Goal: Task Accomplishment & Management: Manage account settings

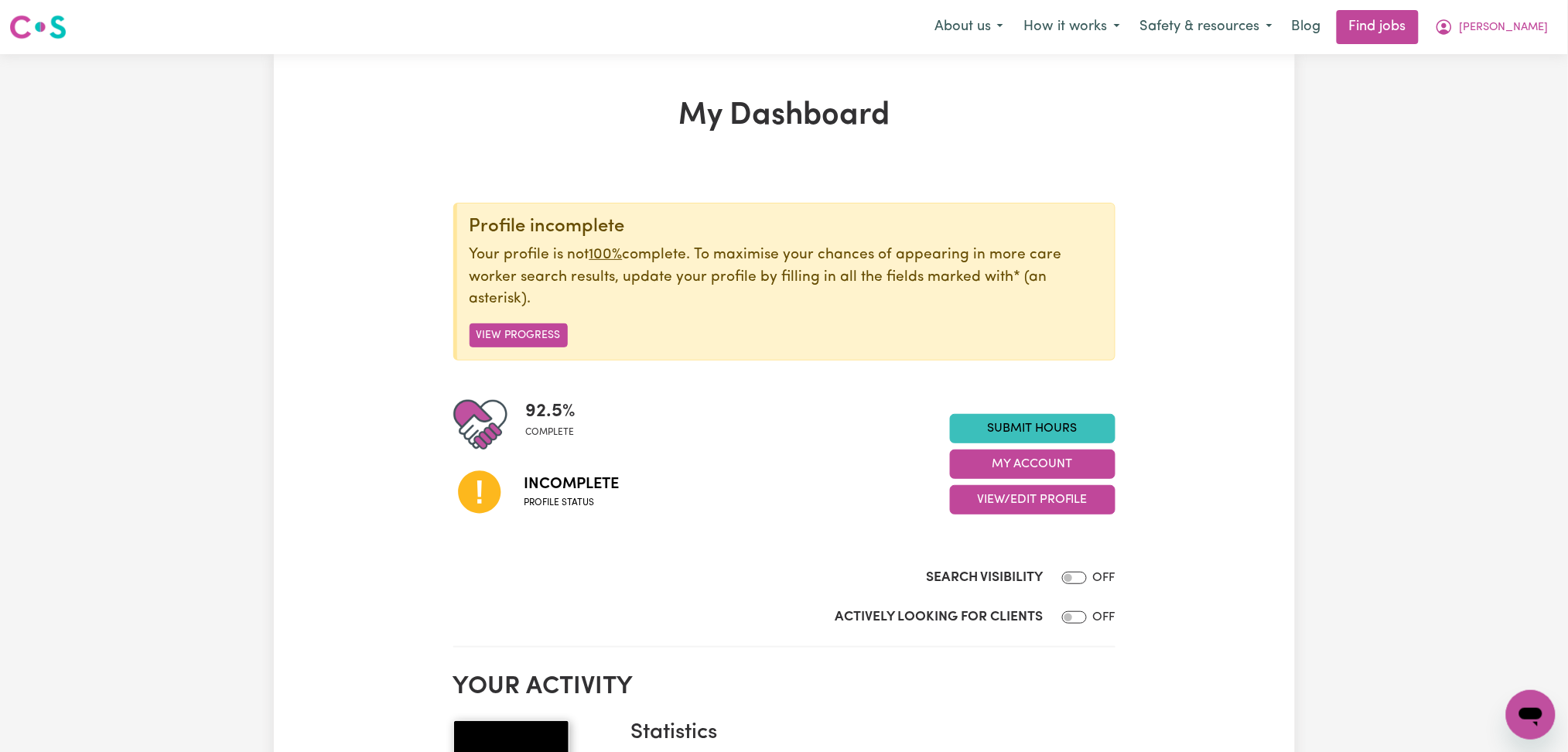
scroll to position [103, 0]
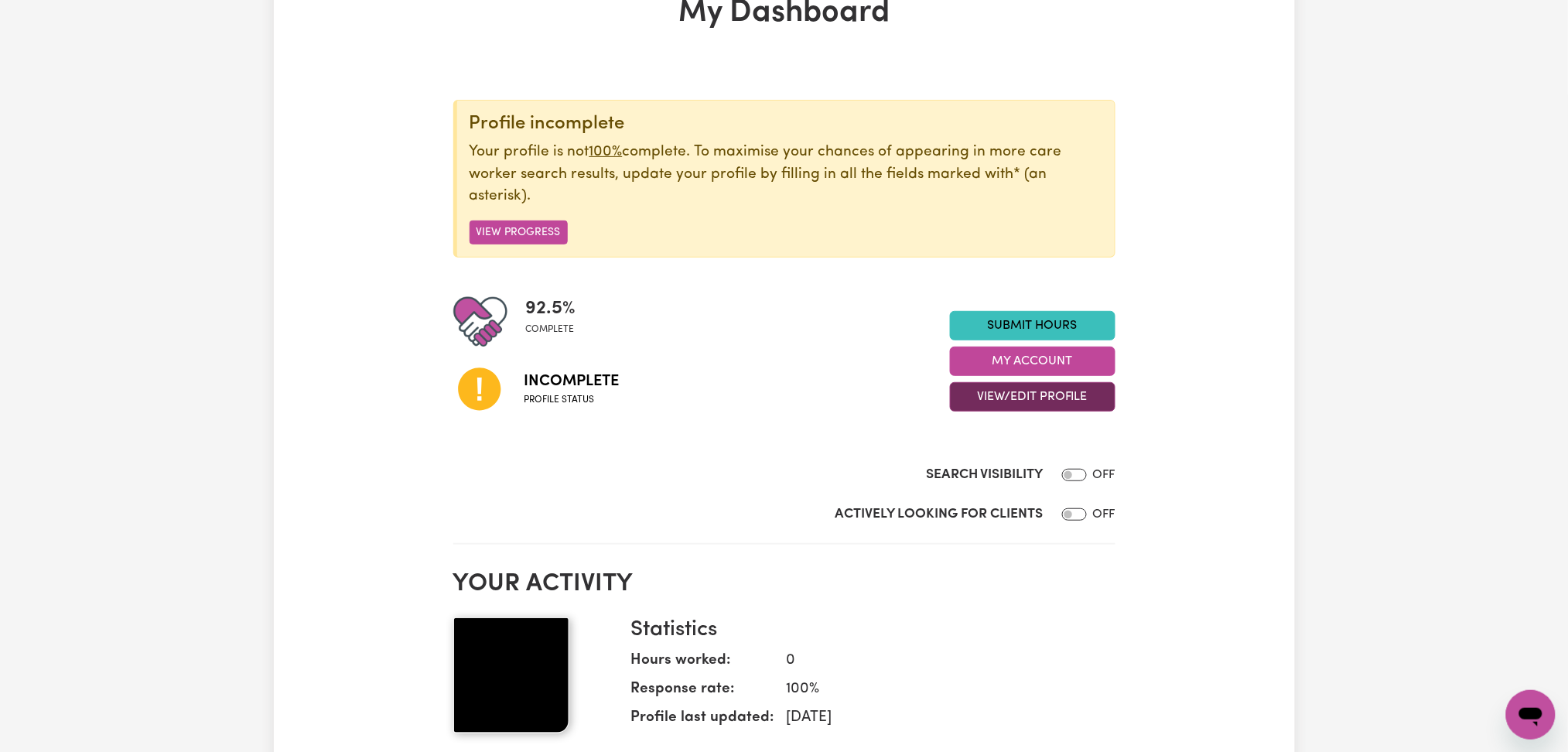
click at [1016, 397] on button "View/Edit Profile" at bounding box center [1032, 396] width 165 height 29
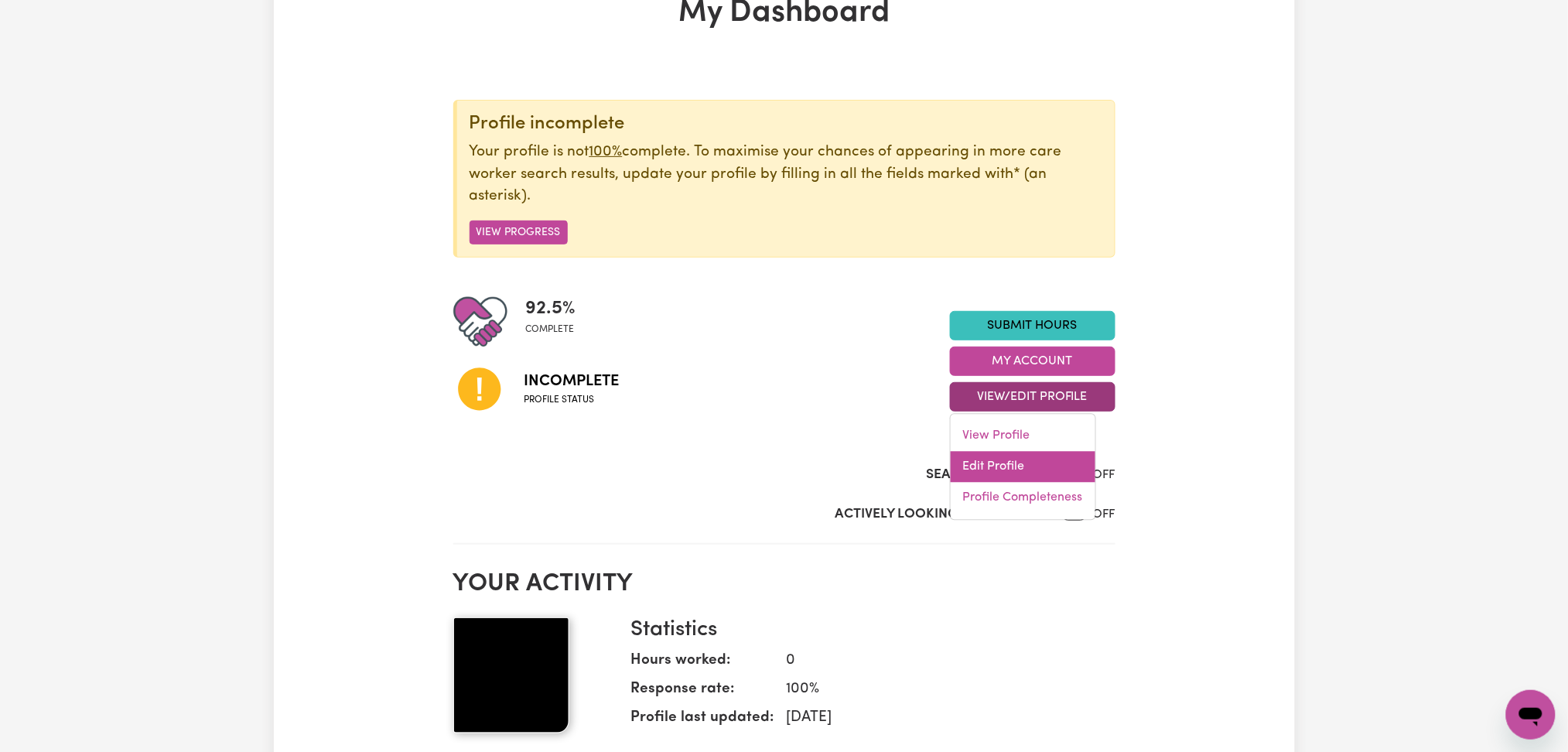
click at [1004, 464] on link "Edit Profile" at bounding box center [1022, 466] width 145 height 31
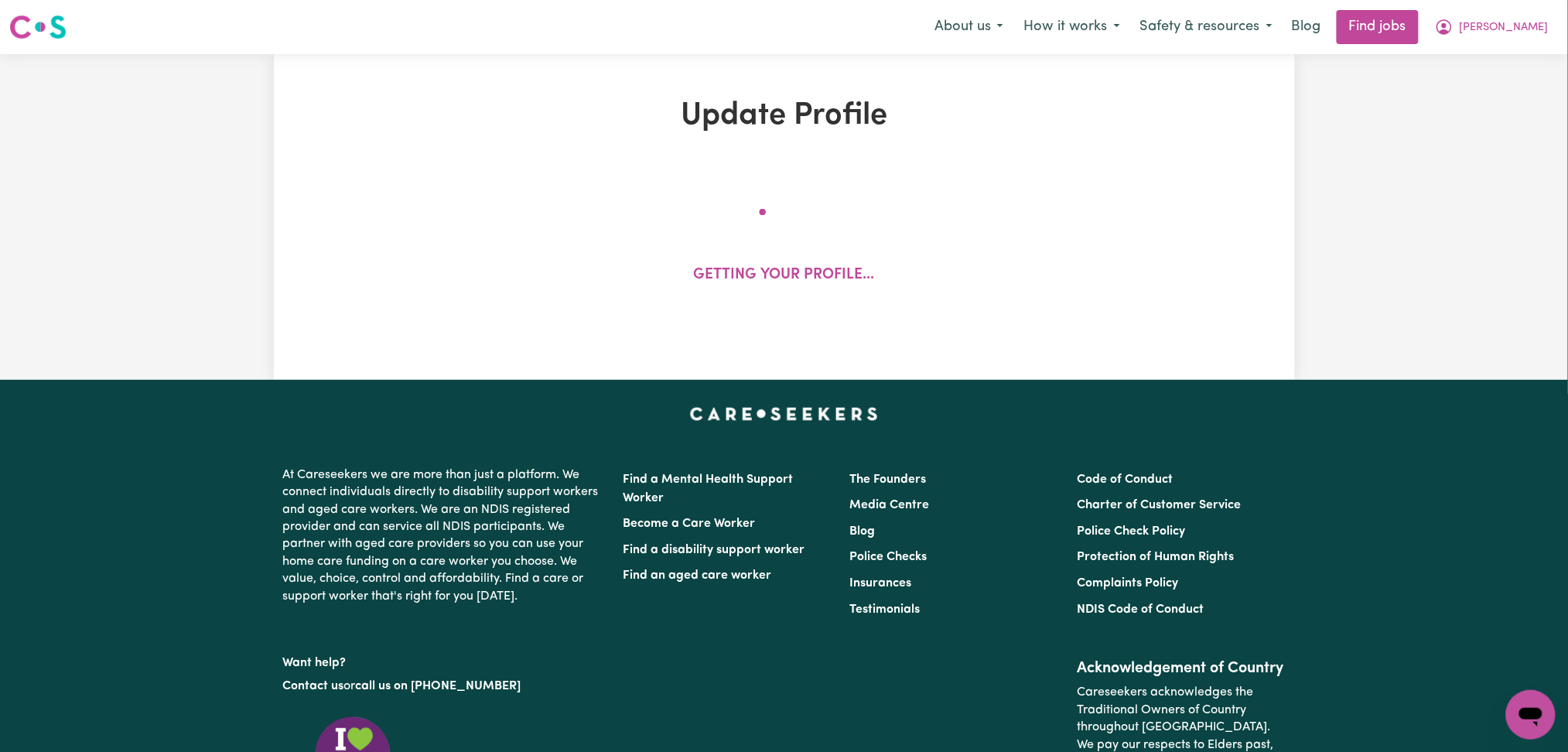
select select "[DEMOGRAPHIC_DATA]"
select select "[DEMOGRAPHIC_DATA] Citizen"
select select "Studying a healthcare related degree or qualification"
select select "38"
select select "42"
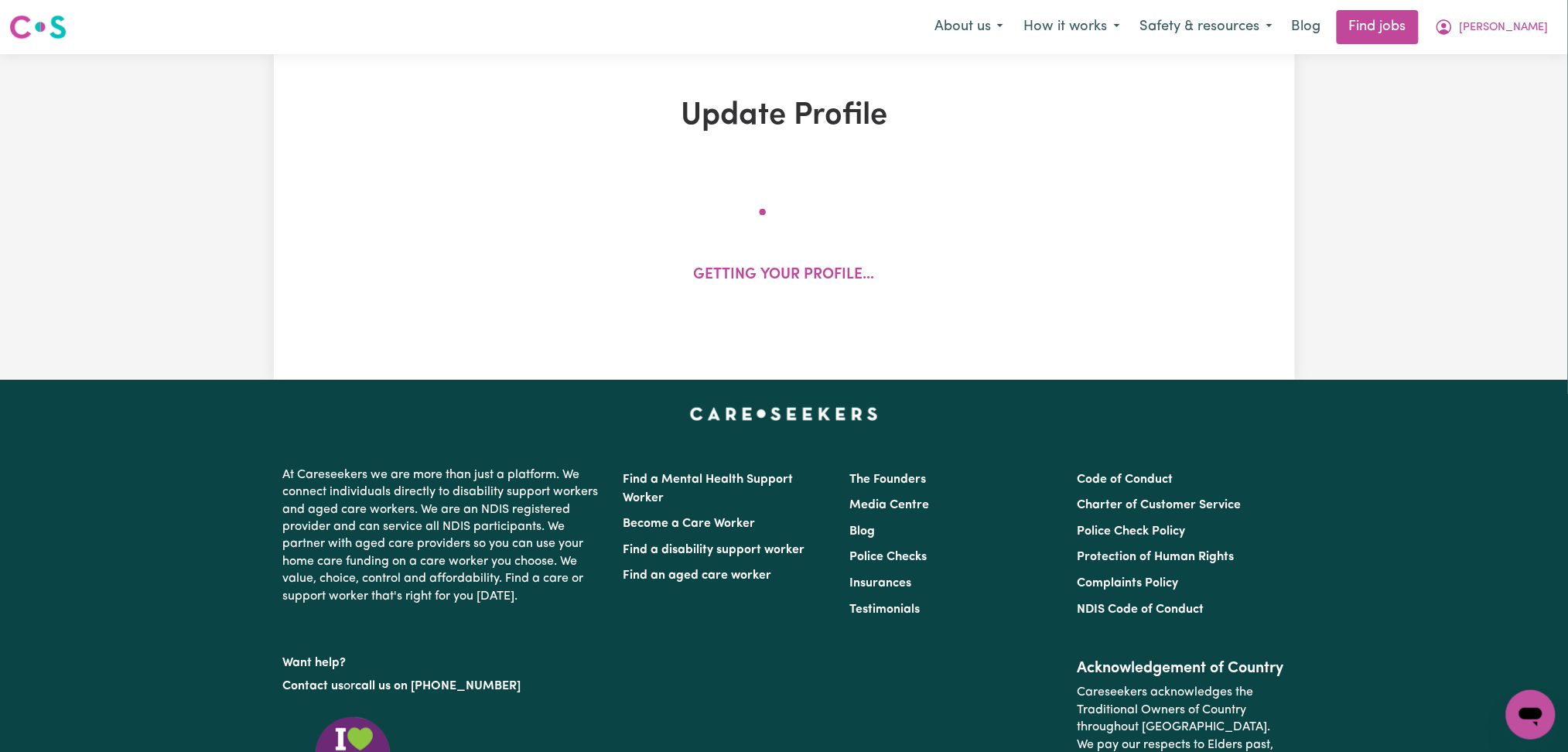
select select "45"
select select "50"
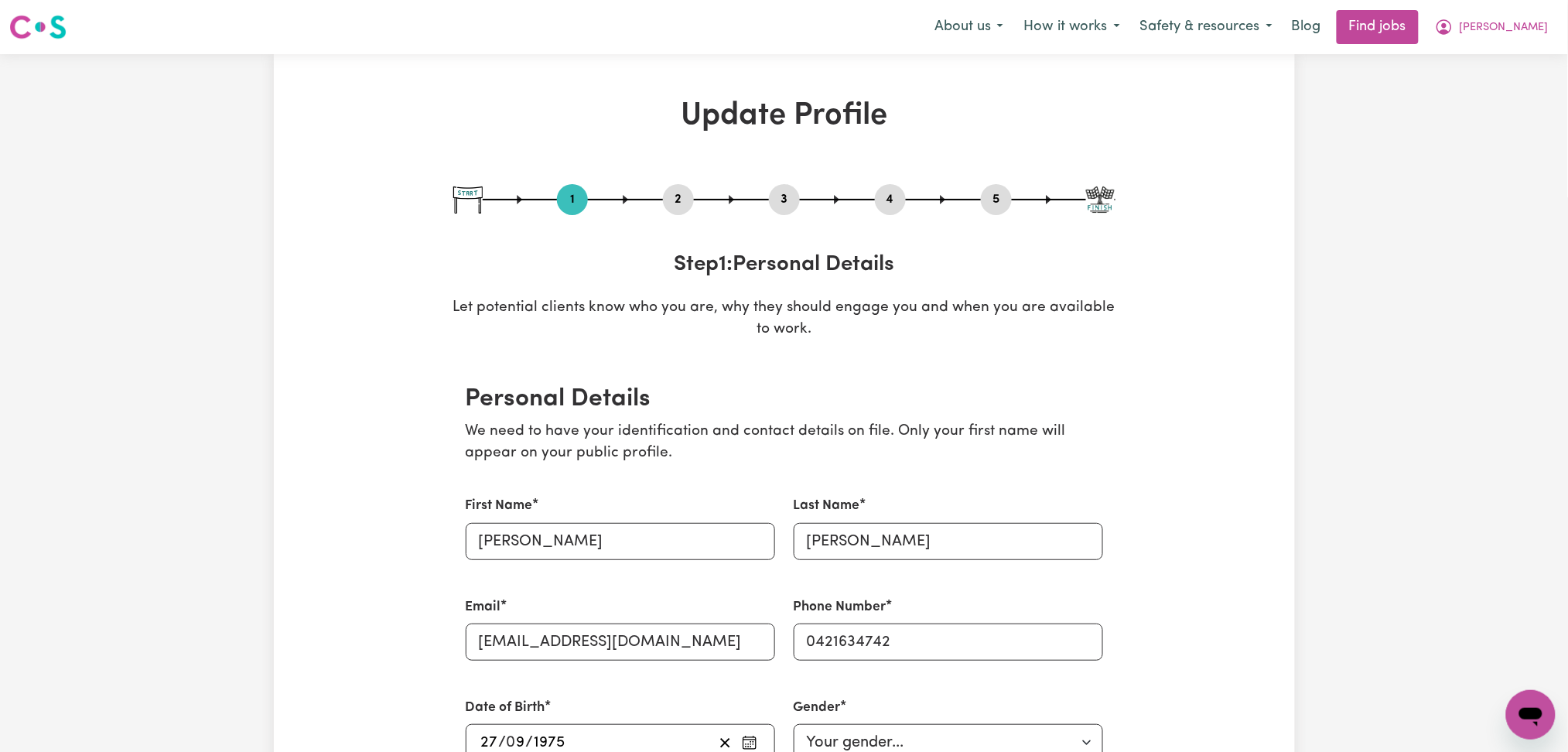
click at [689, 206] on button "2" at bounding box center [678, 200] width 31 height 20
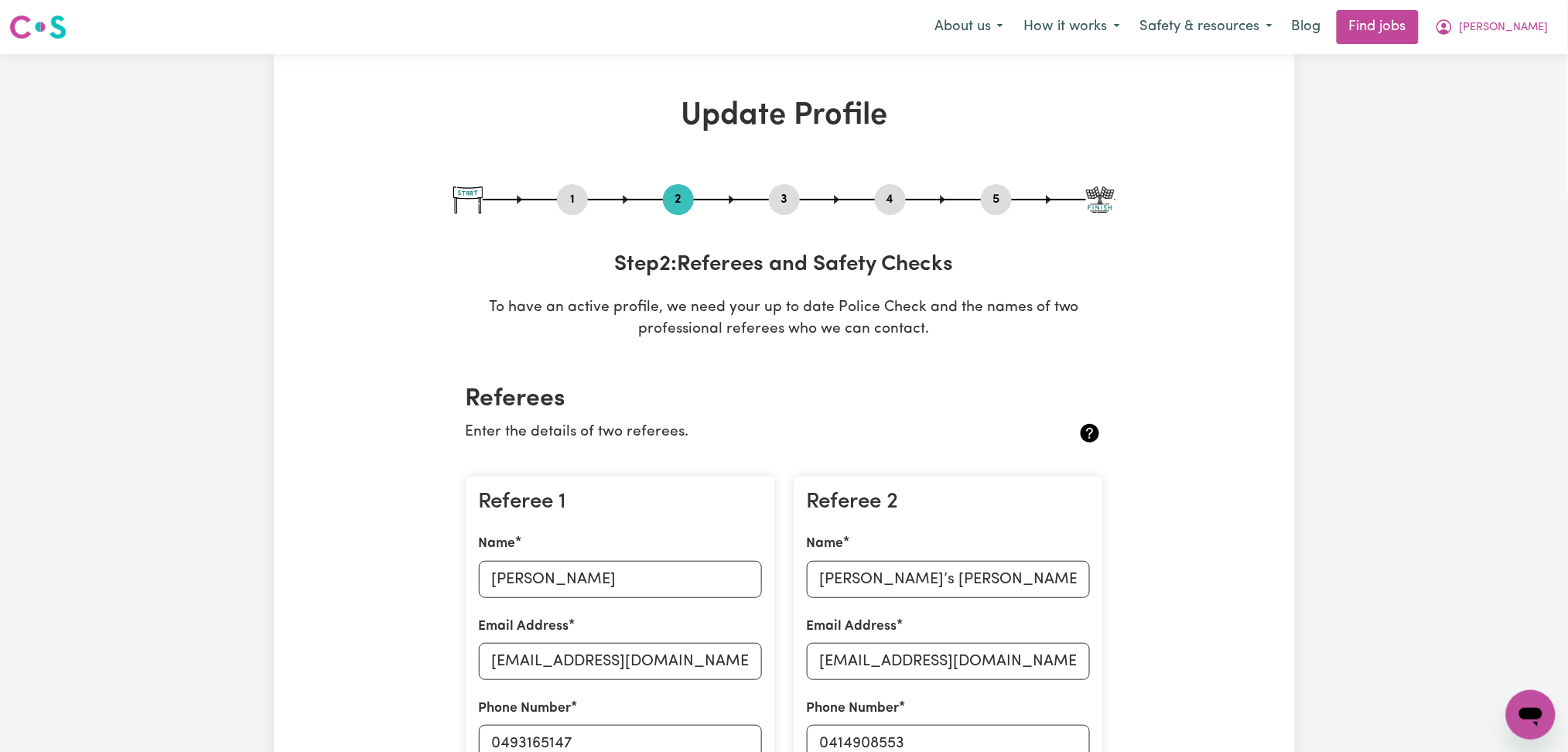
scroll to position [206, 0]
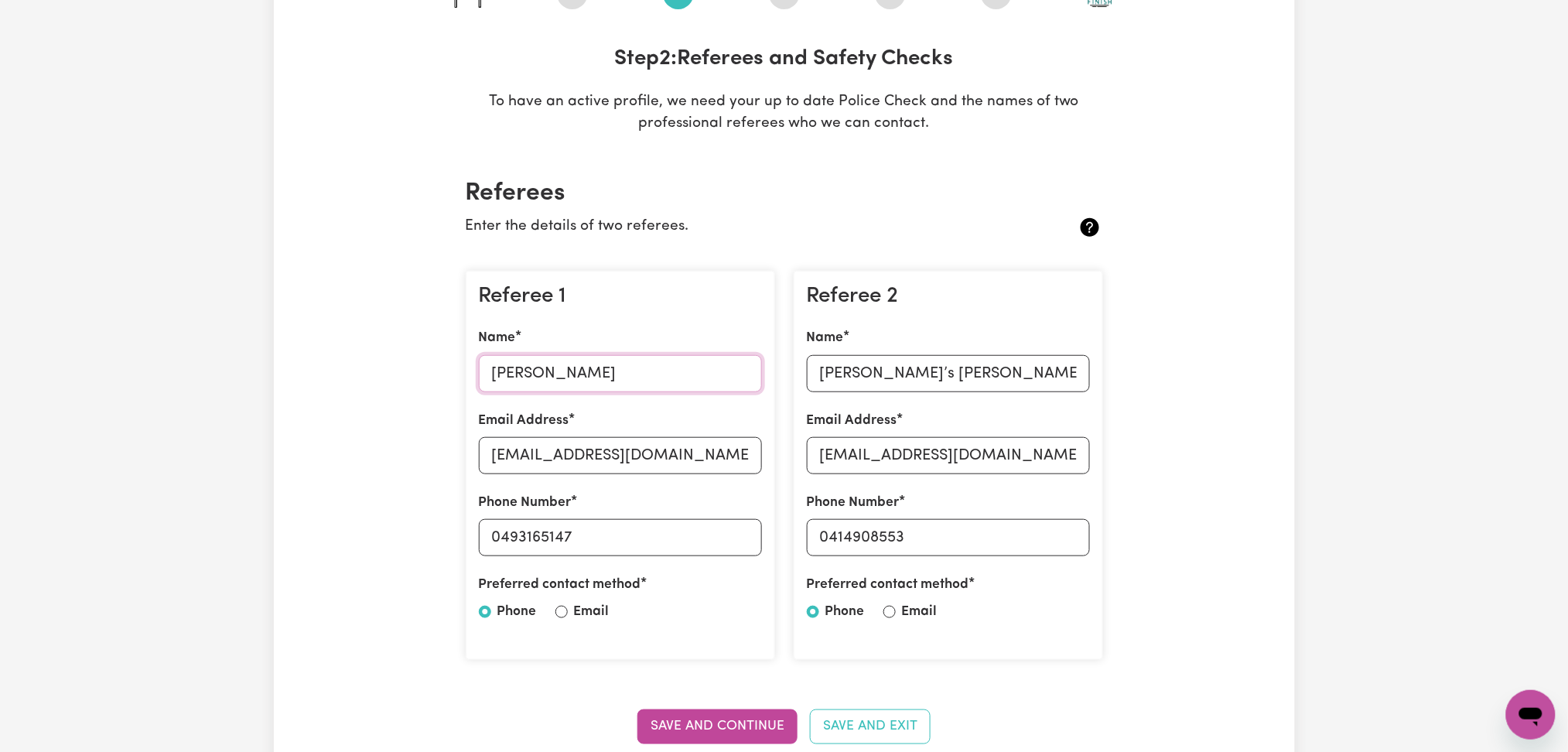
click at [571, 364] on input "[PERSON_NAME]" at bounding box center [620, 373] width 283 height 37
click at [548, 440] on input "[EMAIL_ADDRESS][DOMAIN_NAME]" at bounding box center [620, 455] width 283 height 37
drag, startPoint x: 501, startPoint y: 536, endPoint x: 738, endPoint y: 538, distance: 237.0
click at [738, 538] on input "0493165147" at bounding box center [620, 537] width 283 height 37
click at [944, 373] on input "[PERSON_NAME]’s [PERSON_NAME]" at bounding box center [948, 373] width 283 height 37
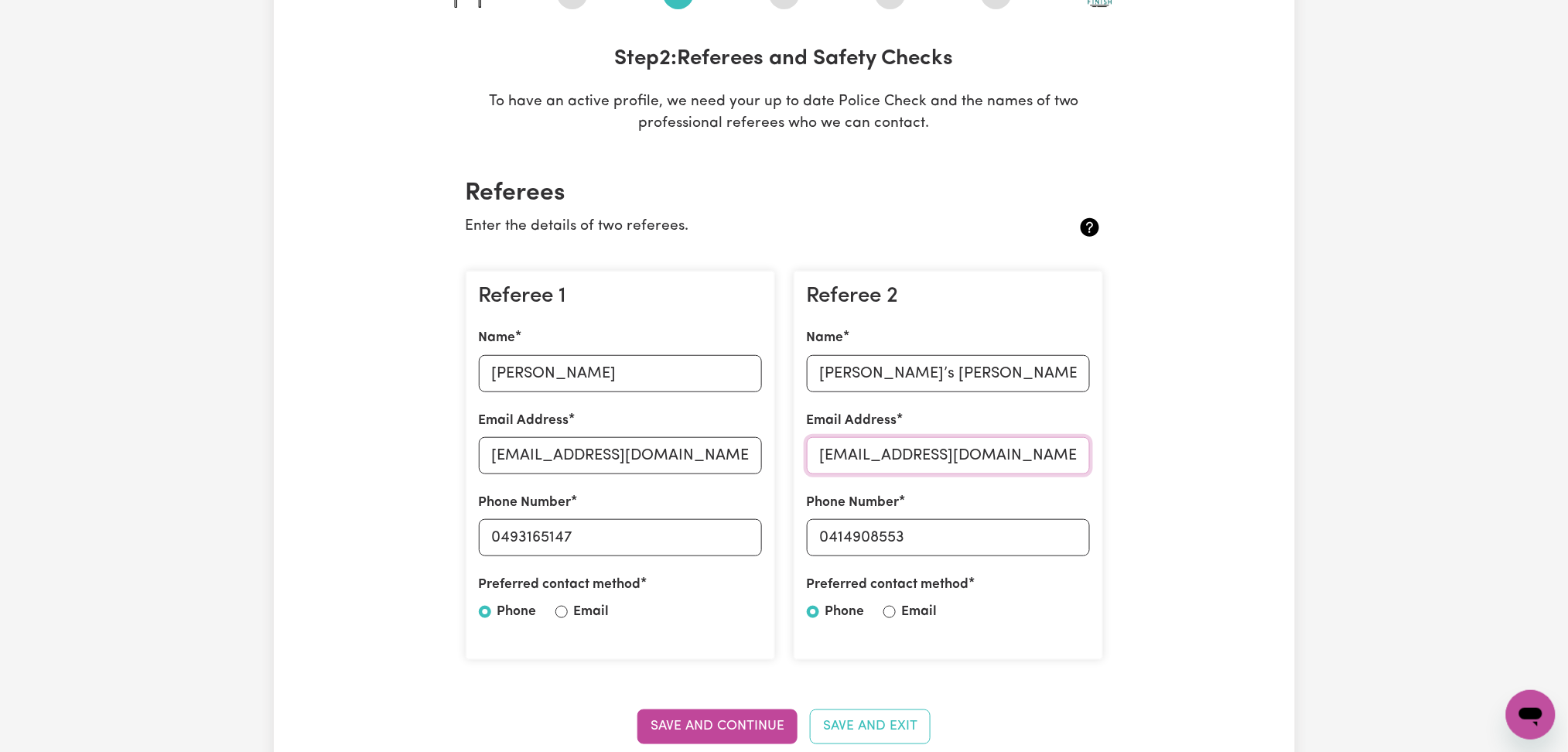
click at [906, 460] on input "[EMAIL_ADDRESS][DOMAIN_NAME]" at bounding box center [948, 455] width 283 height 37
click at [834, 536] on input "0414908553" at bounding box center [948, 537] width 283 height 37
drag, startPoint x: 830, startPoint y: 534, endPoint x: 1038, endPoint y: 534, distance: 208.0
click at [1038, 534] on input "0414908553" at bounding box center [948, 537] width 283 height 37
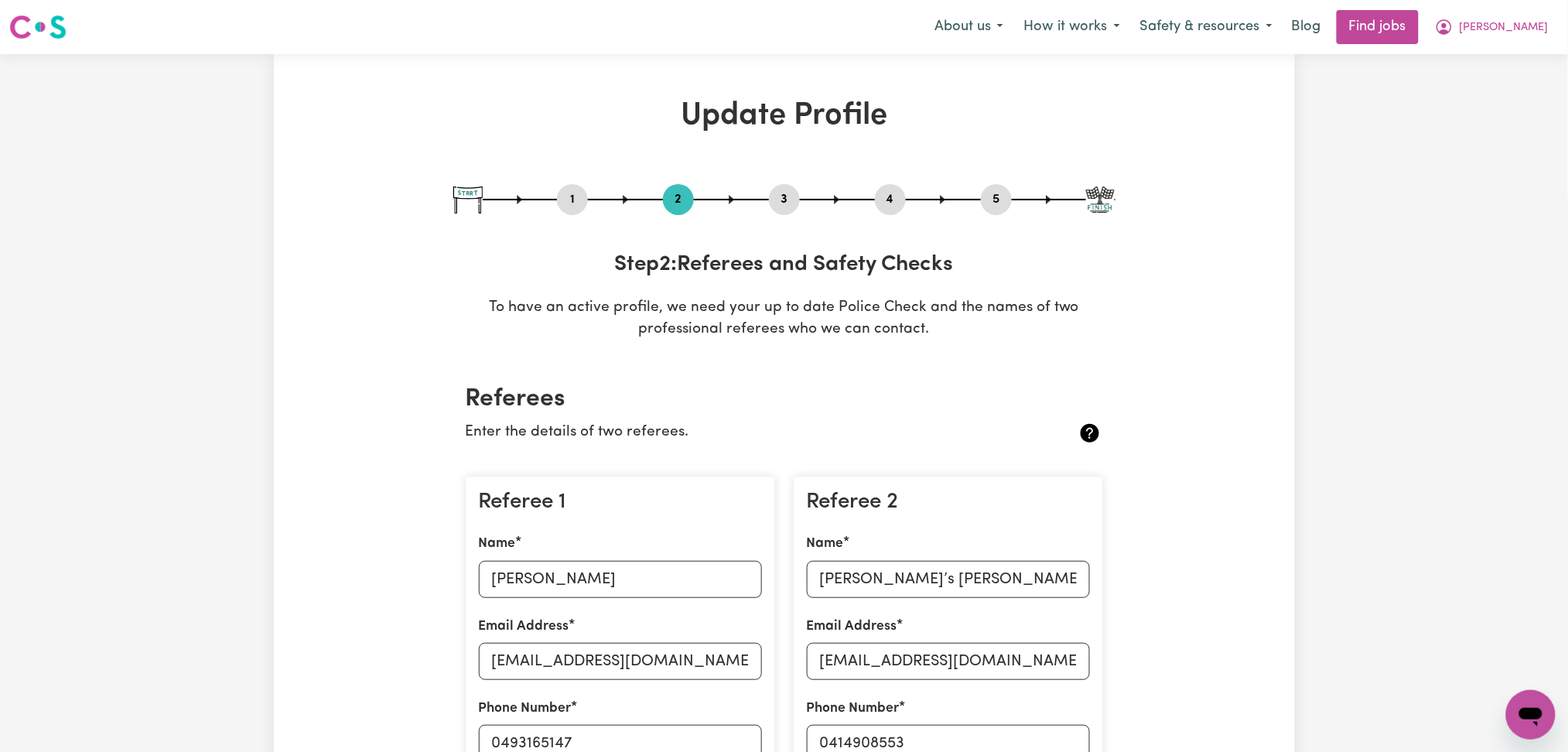
drag, startPoint x: 888, startPoint y: 200, endPoint x: 988, endPoint y: 196, distance: 100.1
click at [888, 200] on button "4" at bounding box center [890, 200] width 31 height 20
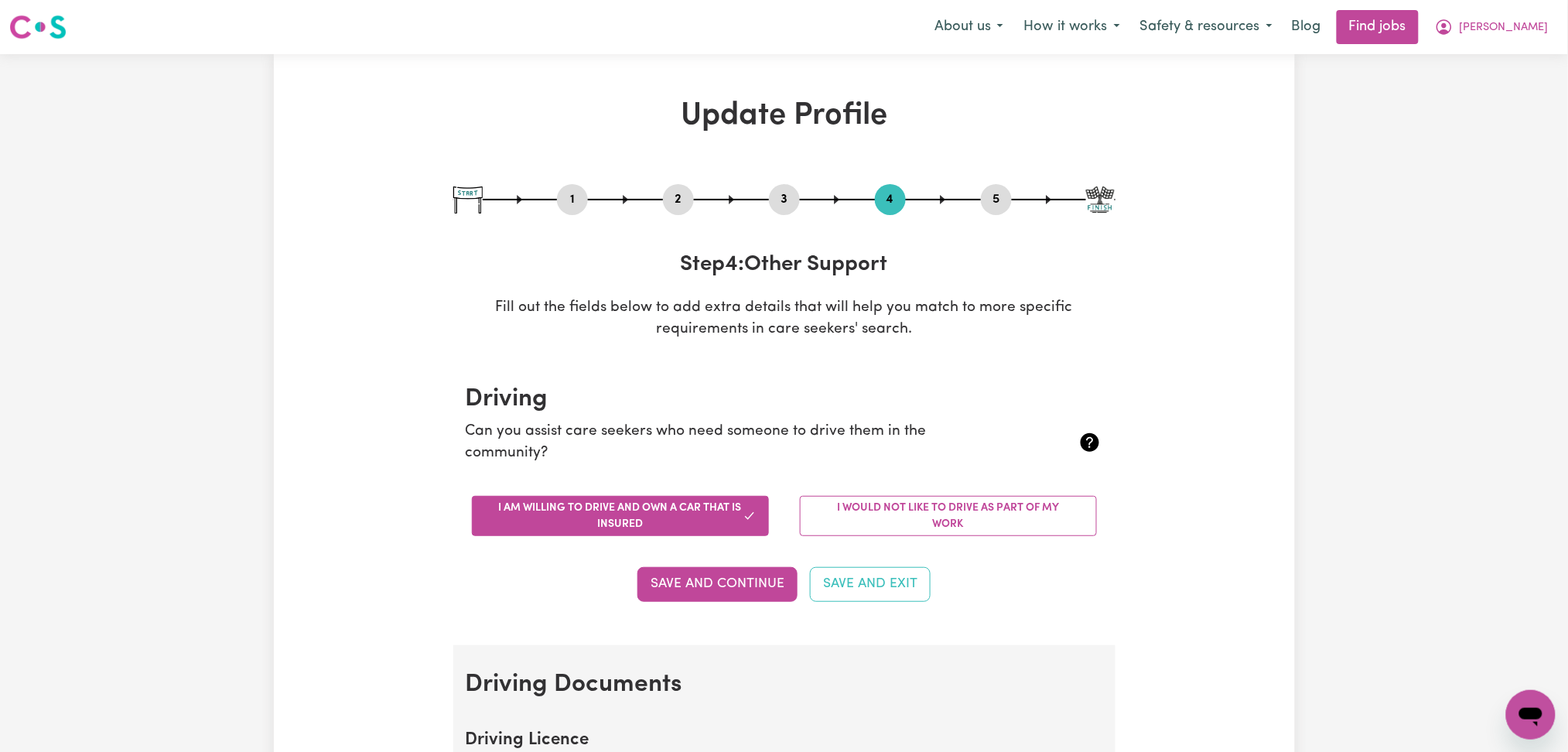
click at [1003, 192] on button "5" at bounding box center [995, 200] width 31 height 20
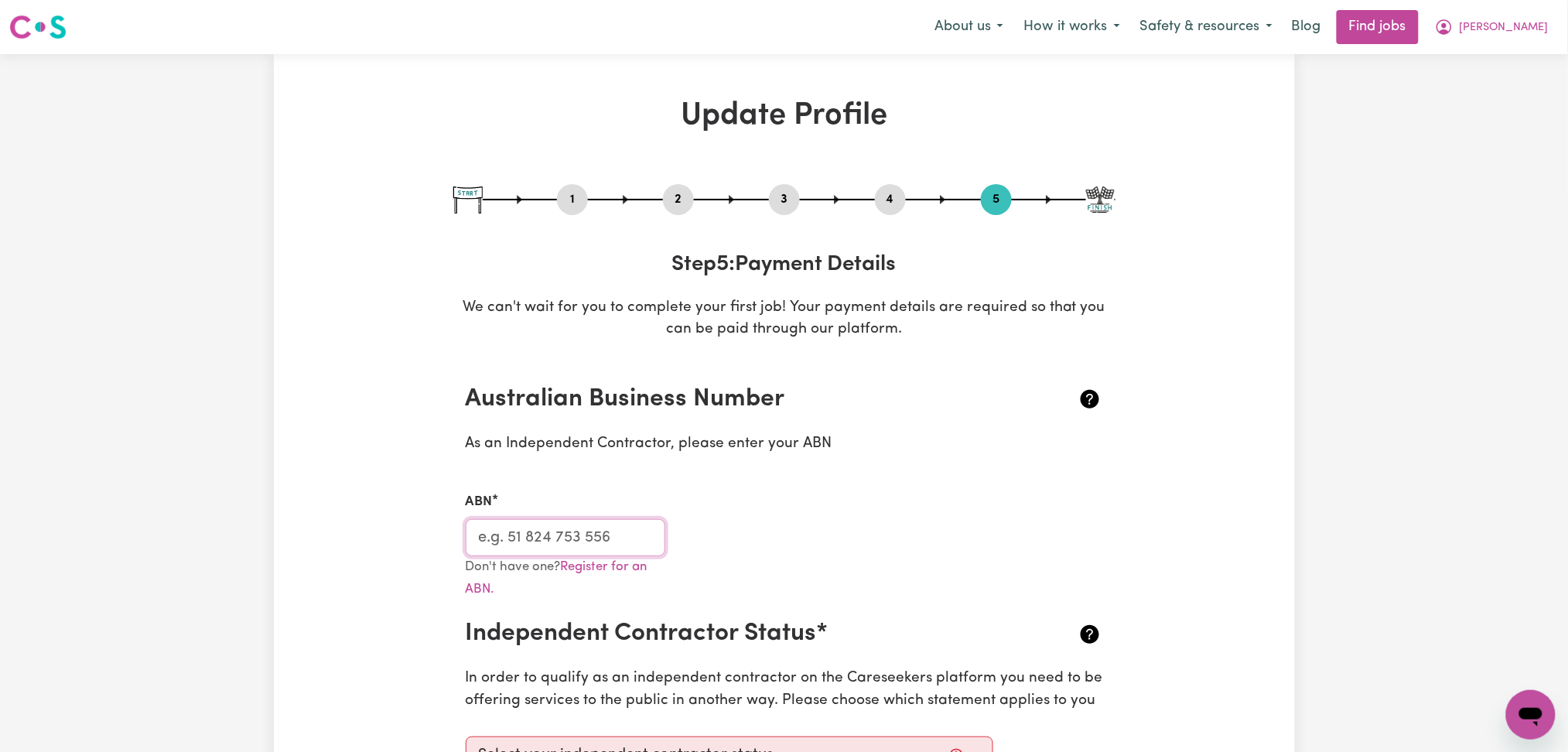
click at [582, 546] on input "ABN" at bounding box center [566, 537] width 201 height 37
click at [603, 543] on input "ABN" at bounding box center [566, 537] width 201 height 37
click at [802, 201] on div "1 2 3 4 5" at bounding box center [784, 199] width 662 height 31
click at [788, 200] on button "3" at bounding box center [784, 200] width 31 height 20
select select "Certificate III (Individual Support)"
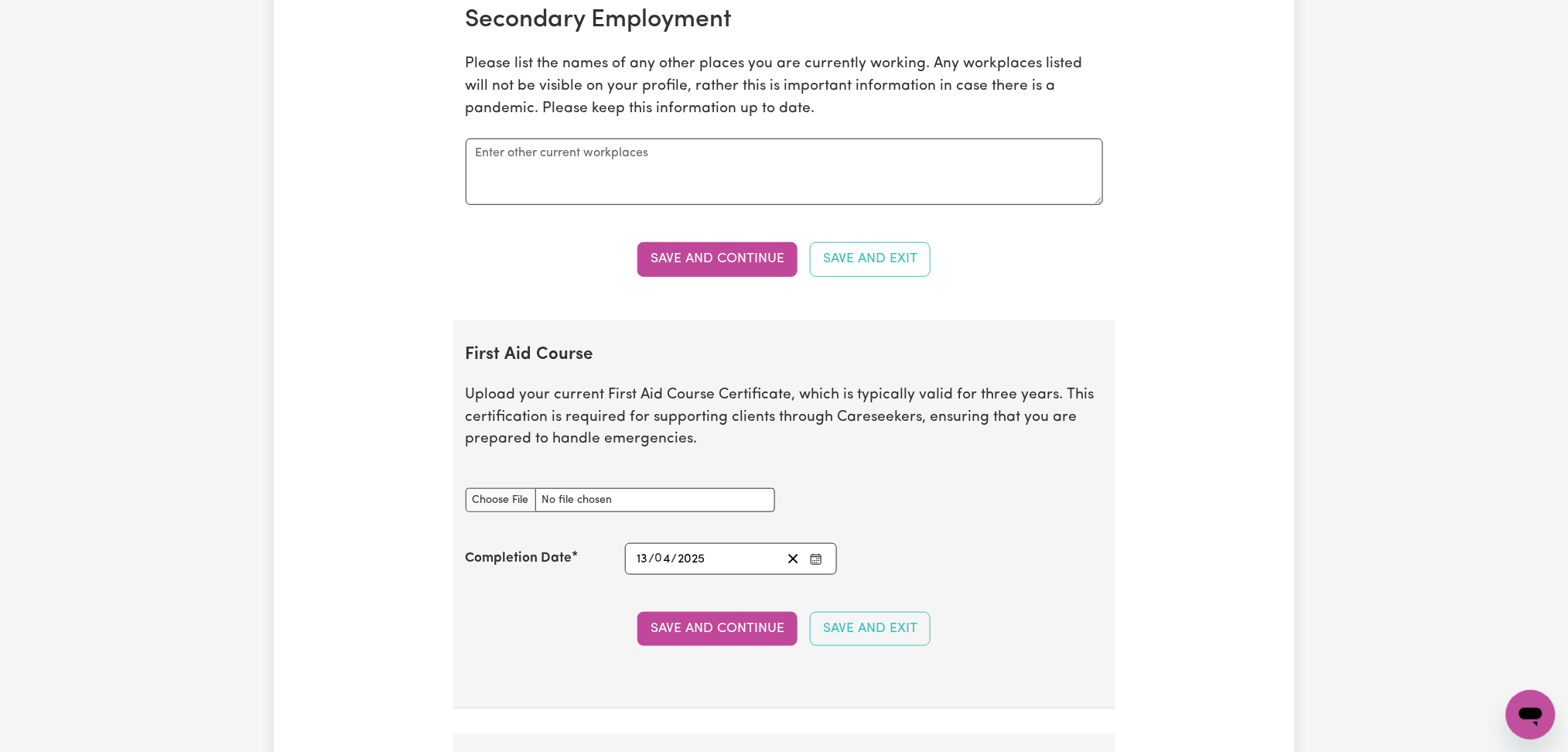
scroll to position [2680, 0]
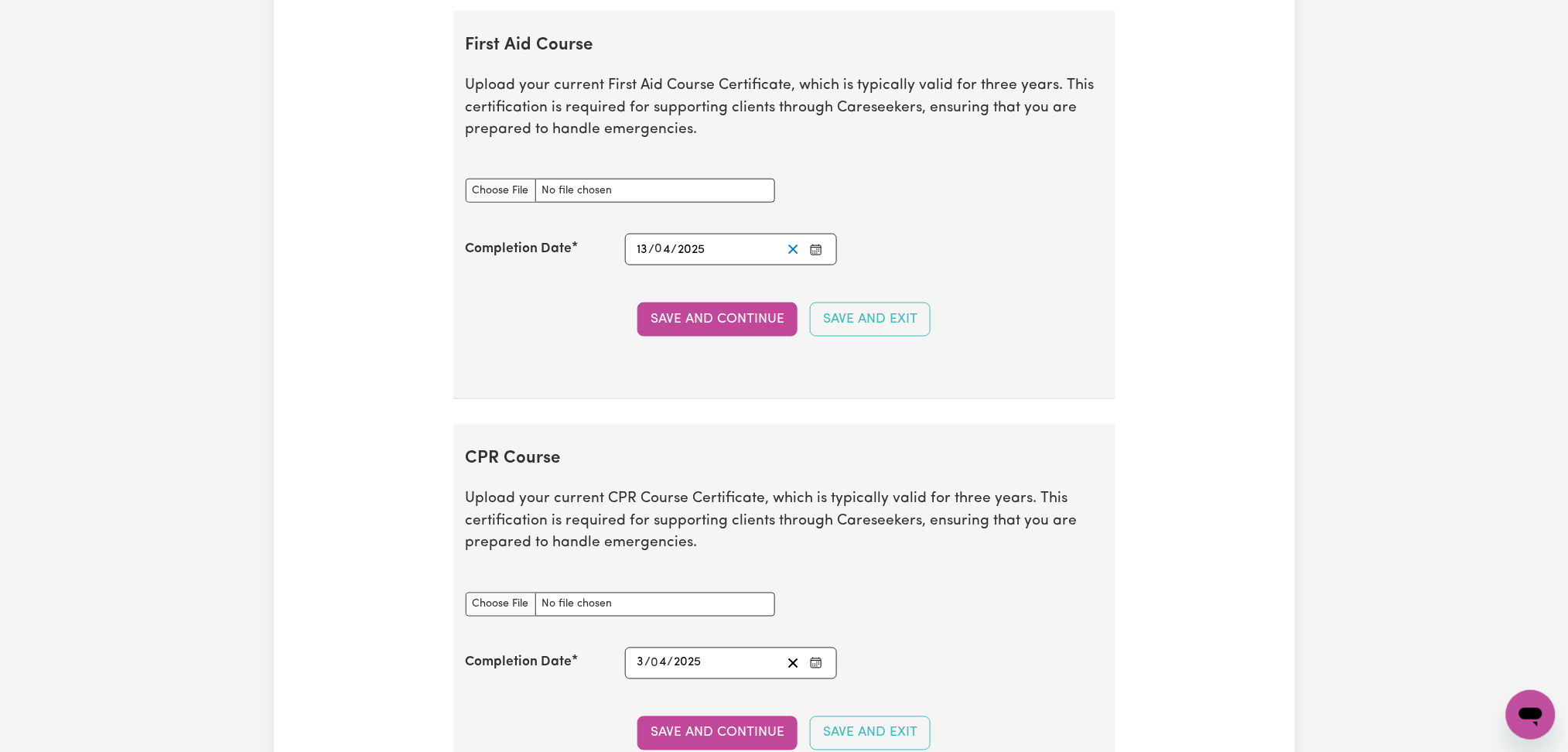
click at [793, 247] on icon "Clear date" at bounding box center [793, 250] width 15 height 15
click at [528, 186] on input "First Aid Course document" at bounding box center [620, 191] width 309 height 24
type input "C:\fakepath\[PERSON_NAME] CPR and First Aid Certificate 09042025.pdf"
click at [812, 246] on rect "Enter the Completion Date of your First Aid Course" at bounding box center [817, 249] width 10 height 9
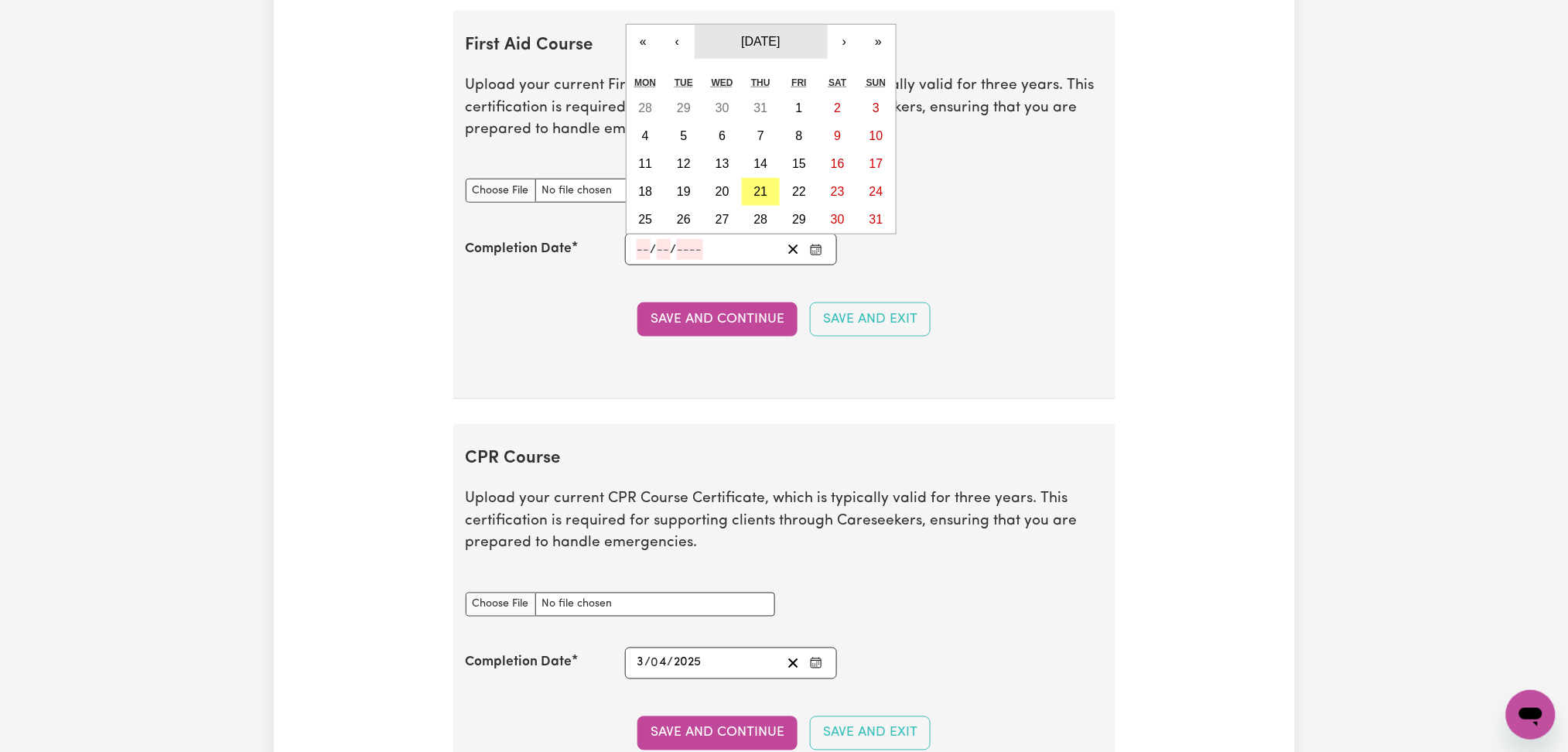
click at [761, 36] on span "[DATE]" at bounding box center [761, 42] width 38 height 13
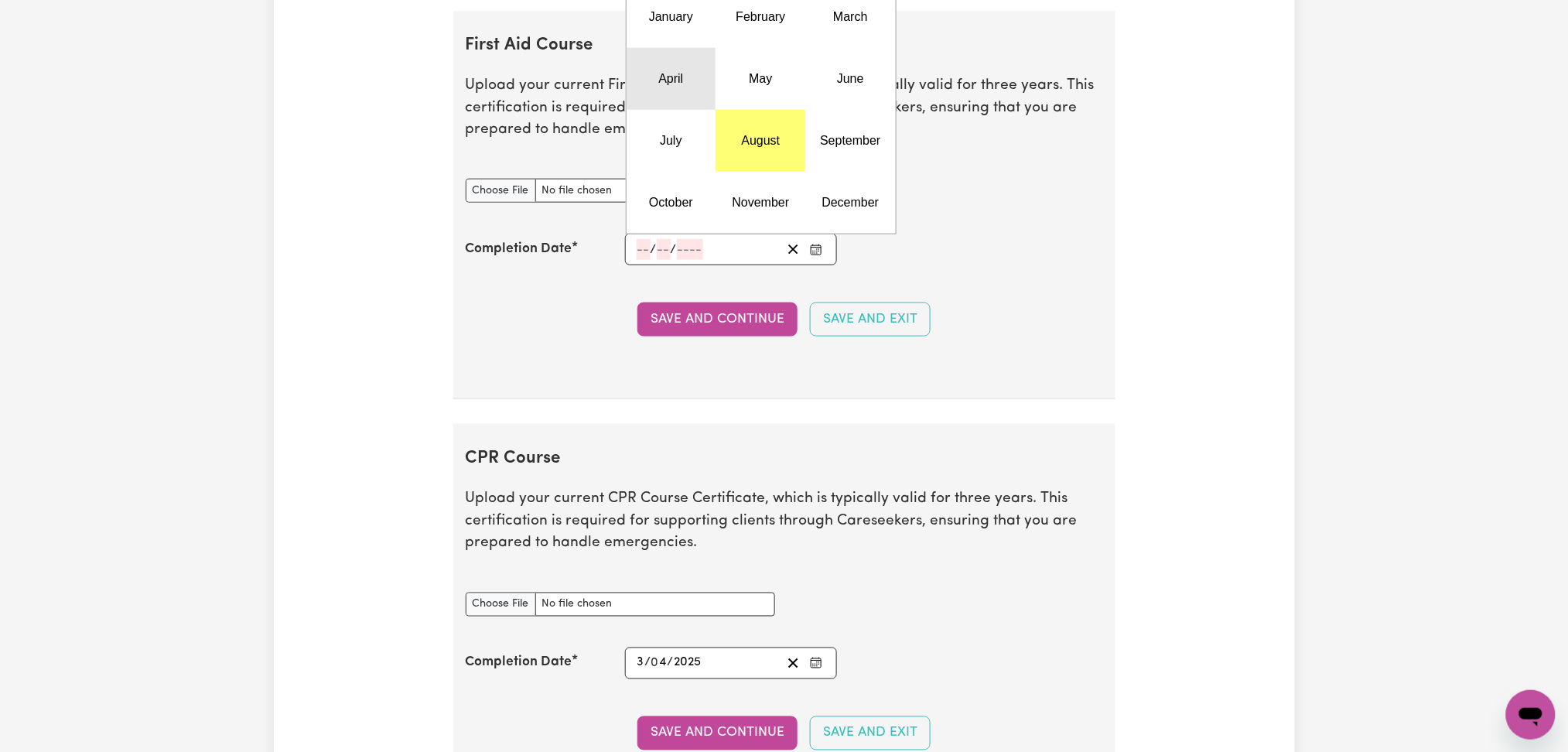
click at [693, 88] on button "April" at bounding box center [671, 79] width 89 height 62
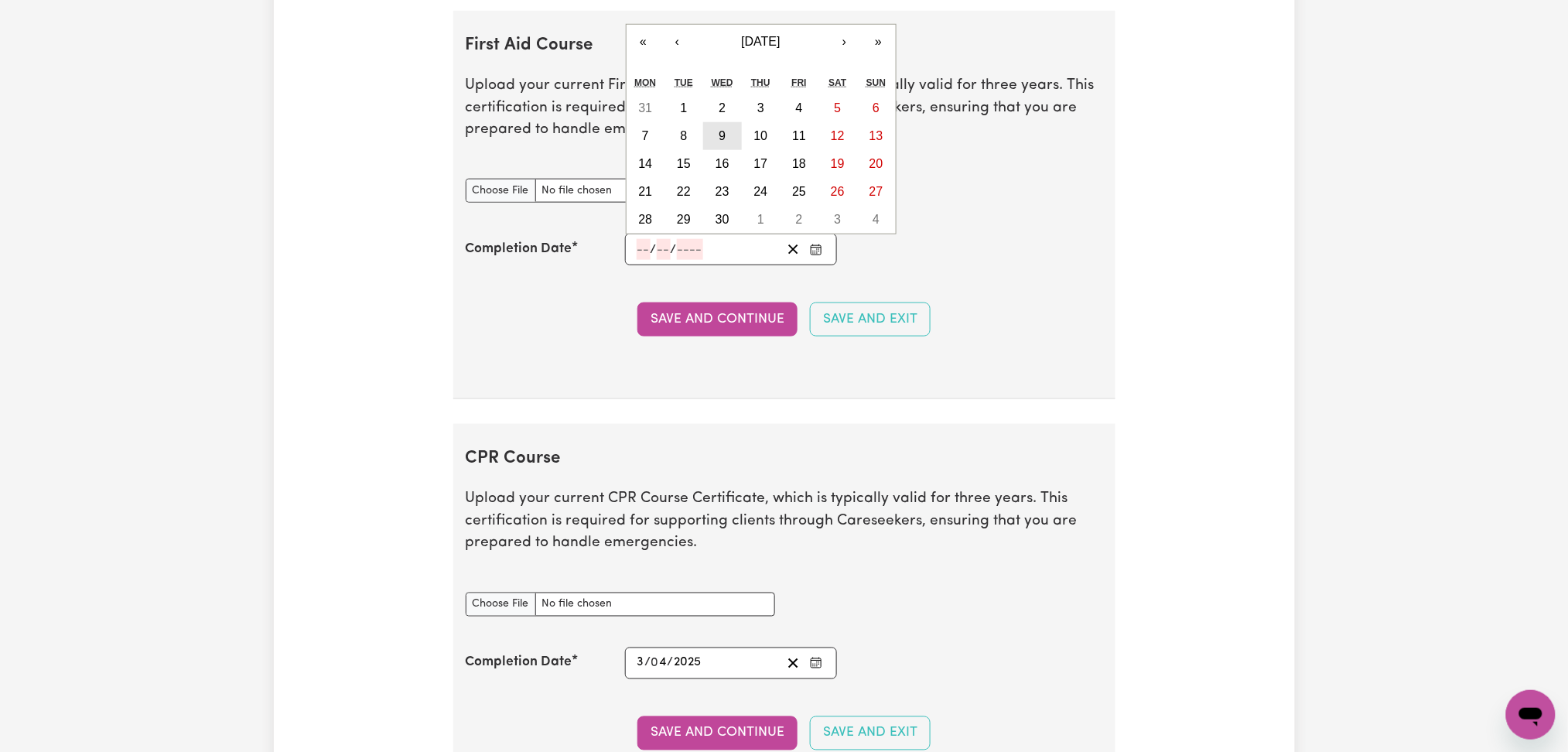
click at [729, 136] on button "9" at bounding box center [722, 135] width 38 height 28
type input "[DATE]"
type input "9"
type input "4"
type input "2025"
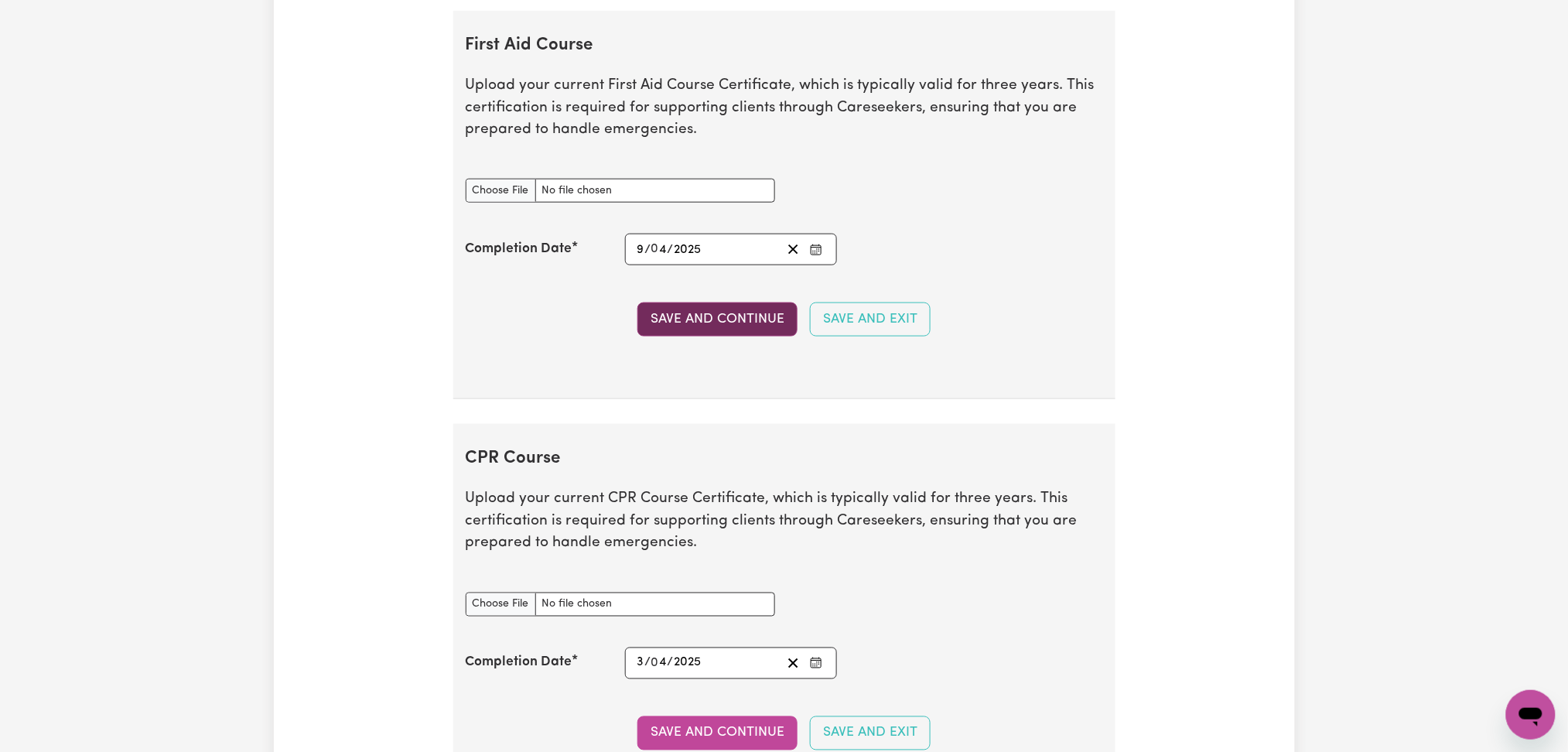
click at [712, 326] on button "Save and Continue" at bounding box center [718, 319] width 160 height 34
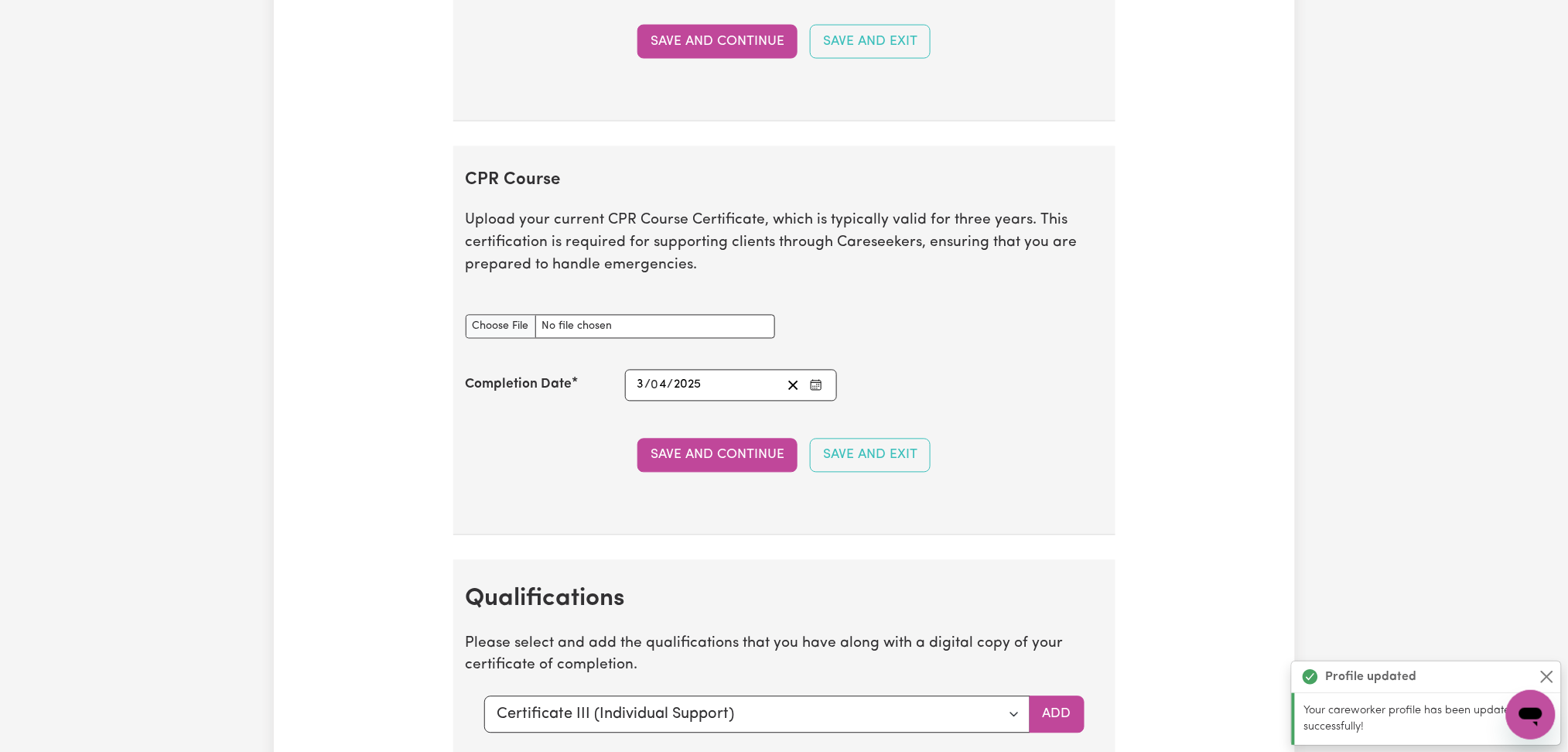
scroll to position [3107, 0]
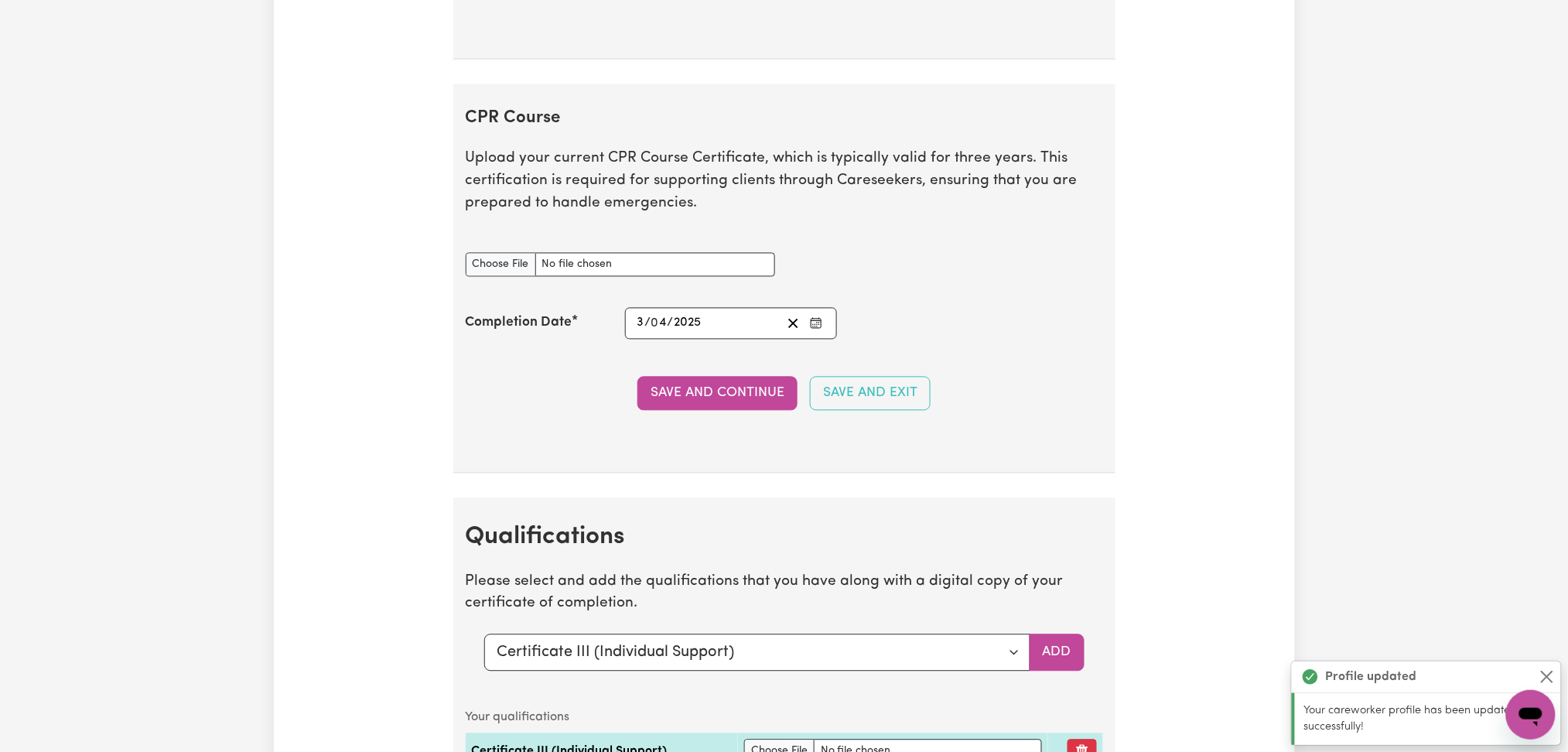
click at [813, 333] on button "Enter the Completion Date of your CPR Course" at bounding box center [816, 323] width 22 height 21
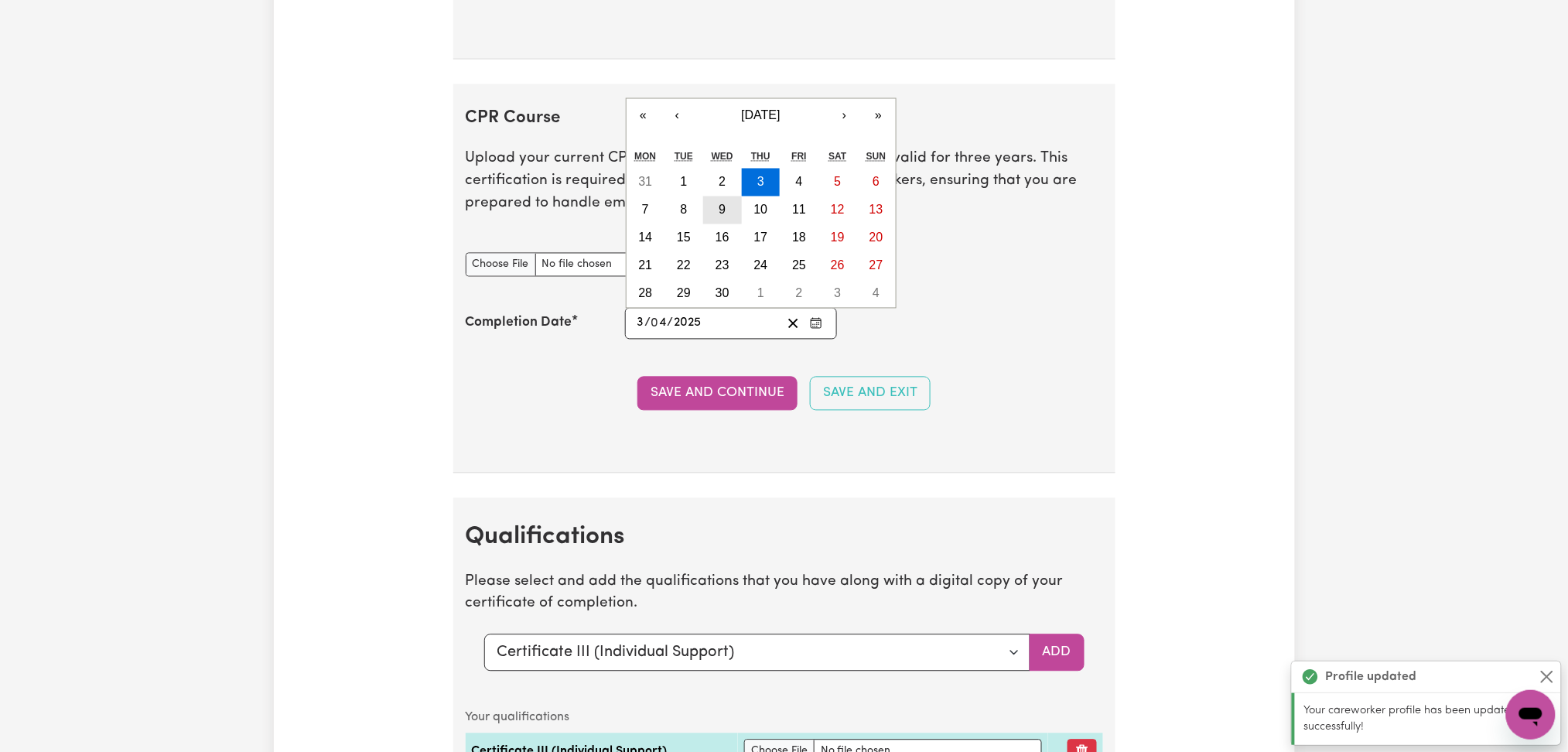
click at [722, 216] on abbr "9" at bounding box center [722, 210] width 7 height 13
type input "[DATE]"
type input "9"
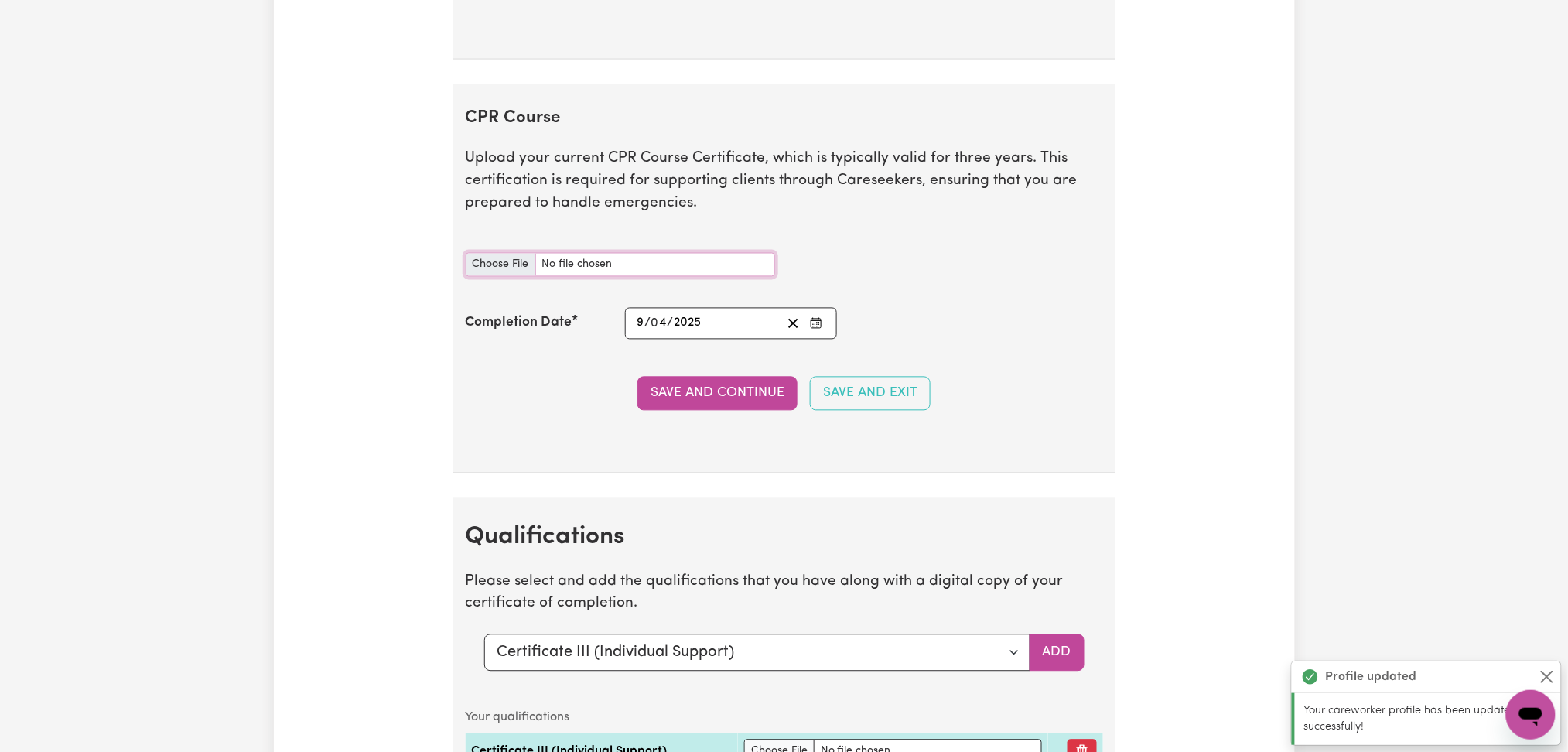
click at [516, 271] on input "CPR Course document" at bounding box center [620, 265] width 309 height 24
type input "C:\fakepath\[PERSON_NAME] CPR and First Aid Certificate 09042025.pdf"
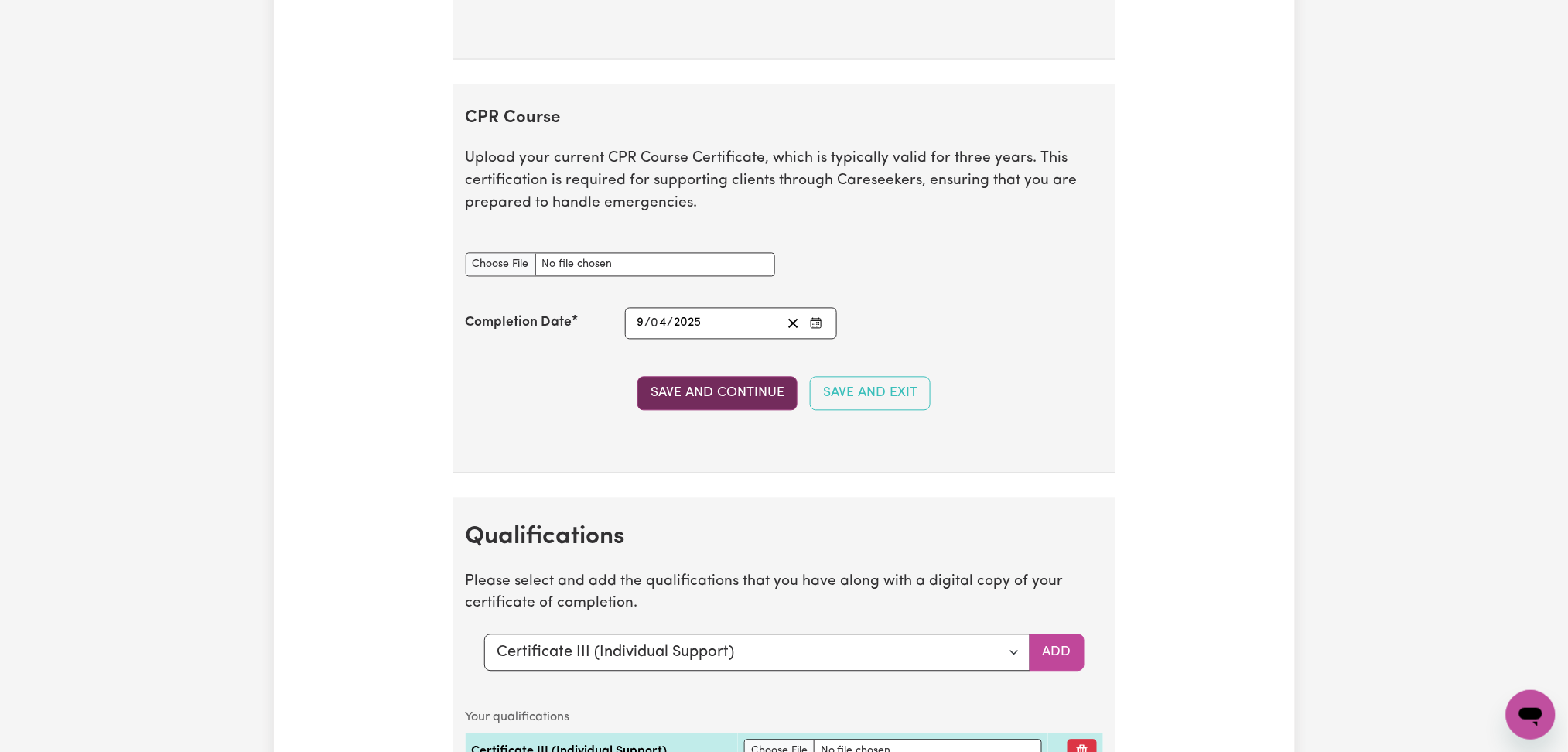
click at [736, 390] on button "Save and Continue" at bounding box center [718, 394] width 160 height 34
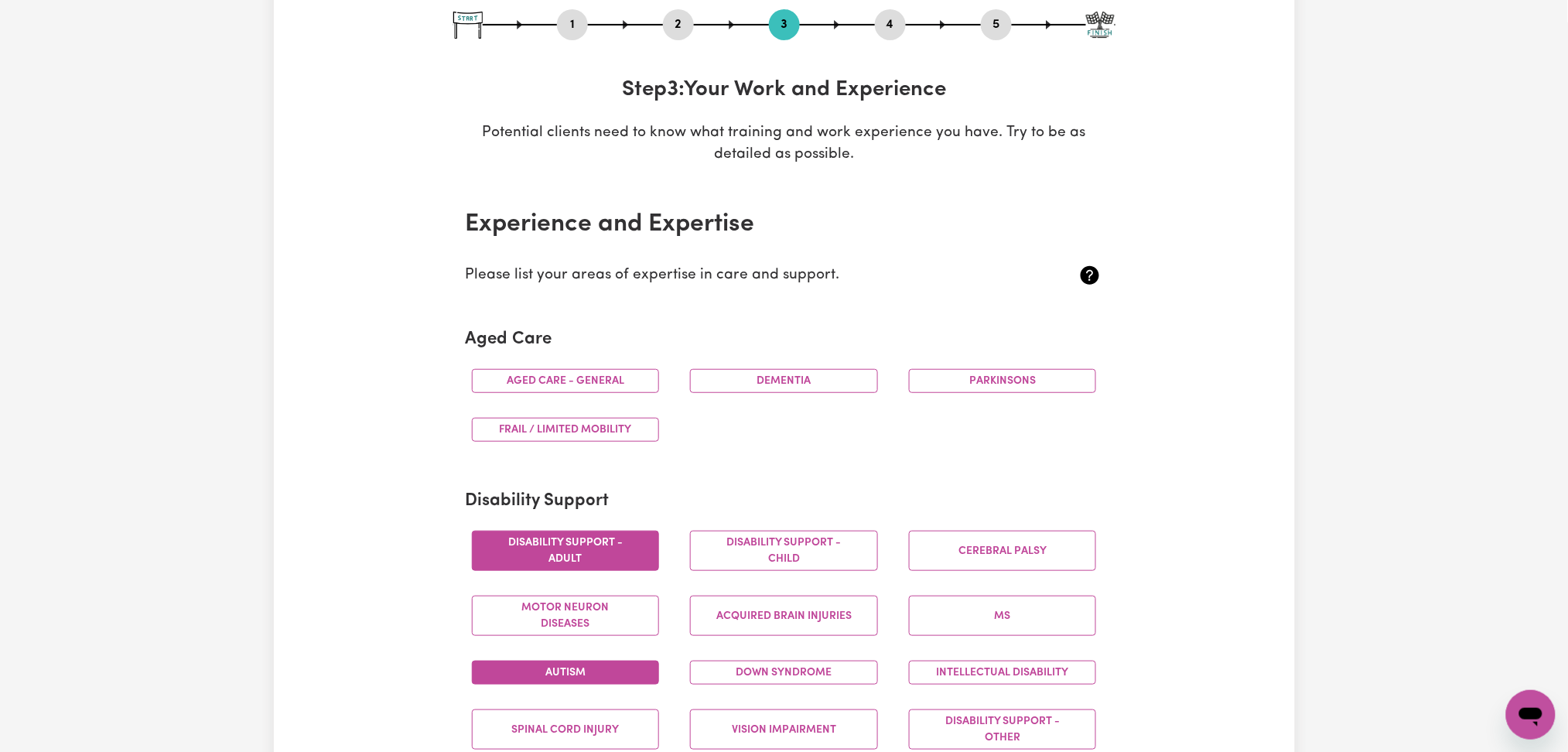
scroll to position [0, 0]
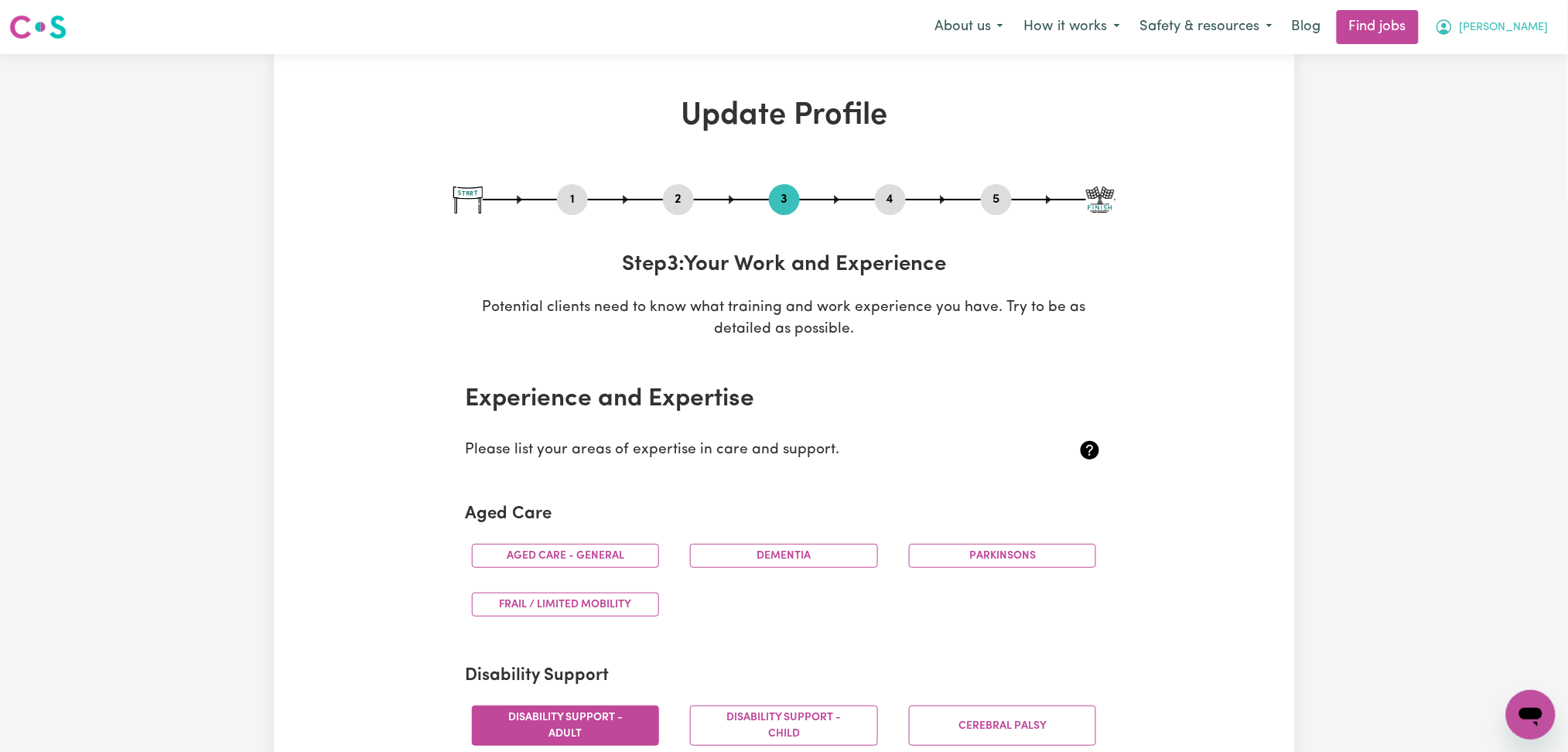
click at [1510, 42] on button "[PERSON_NAME]" at bounding box center [1492, 27] width 134 height 33
click at [1489, 89] on link "My Dashboard" at bounding box center [1497, 89] width 122 height 29
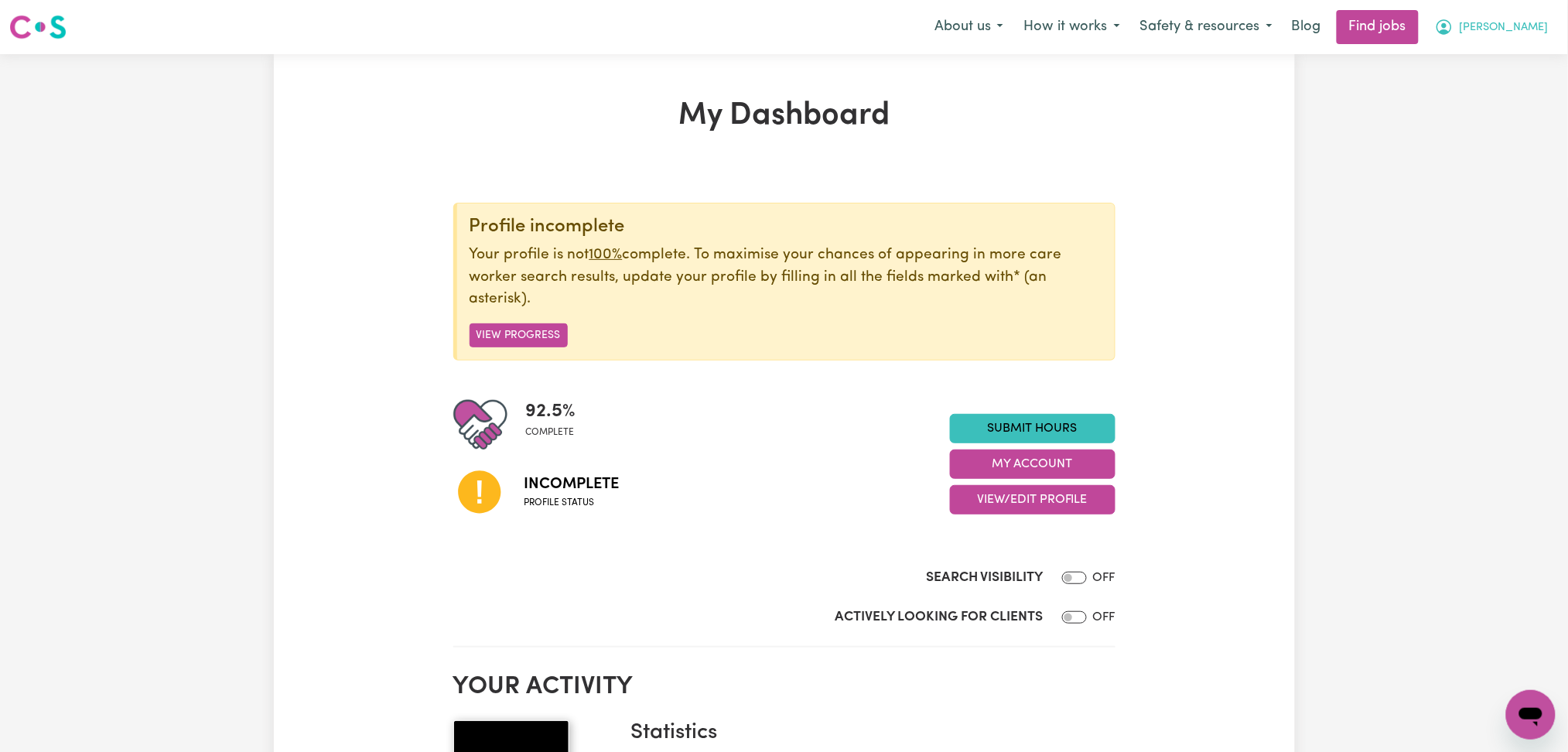
click at [1490, 38] on button "[PERSON_NAME]" at bounding box center [1492, 27] width 134 height 33
click at [1476, 122] on link "Logout" at bounding box center [1497, 118] width 122 height 29
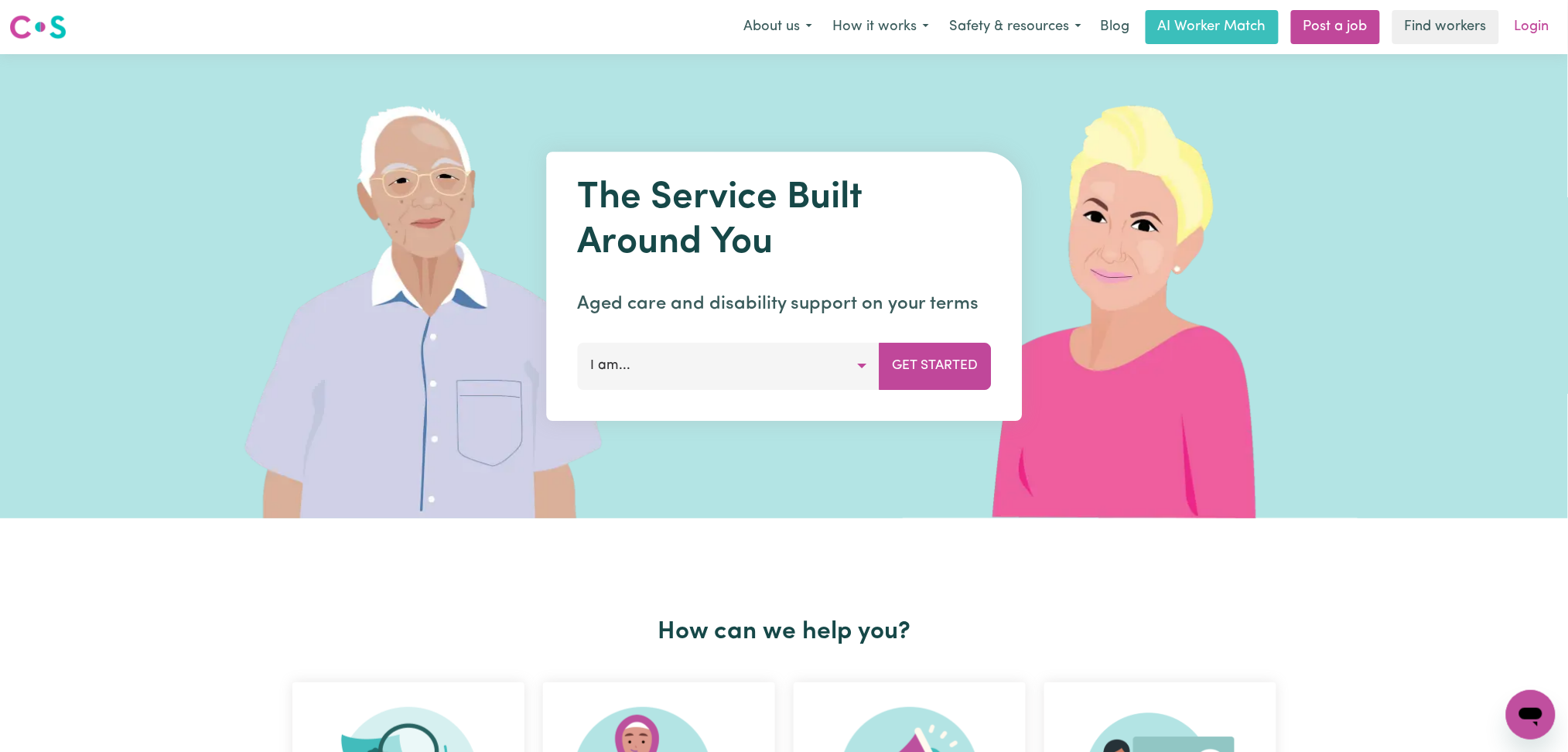
click at [1523, 23] on link "Login" at bounding box center [1532, 27] width 53 height 34
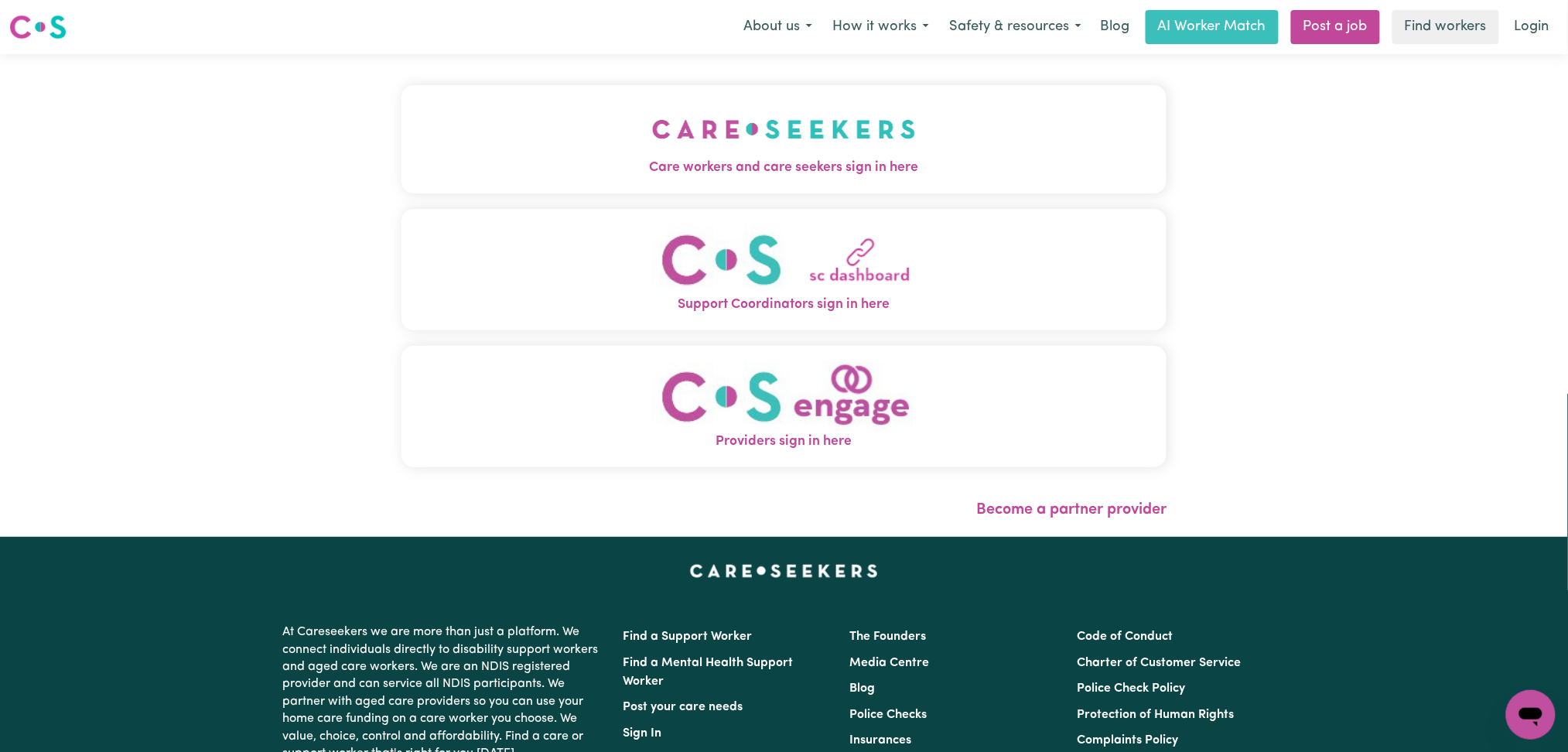
click at [593, 104] on button "Care workers and care seekers sign in here" at bounding box center [784, 140] width 766 height 109
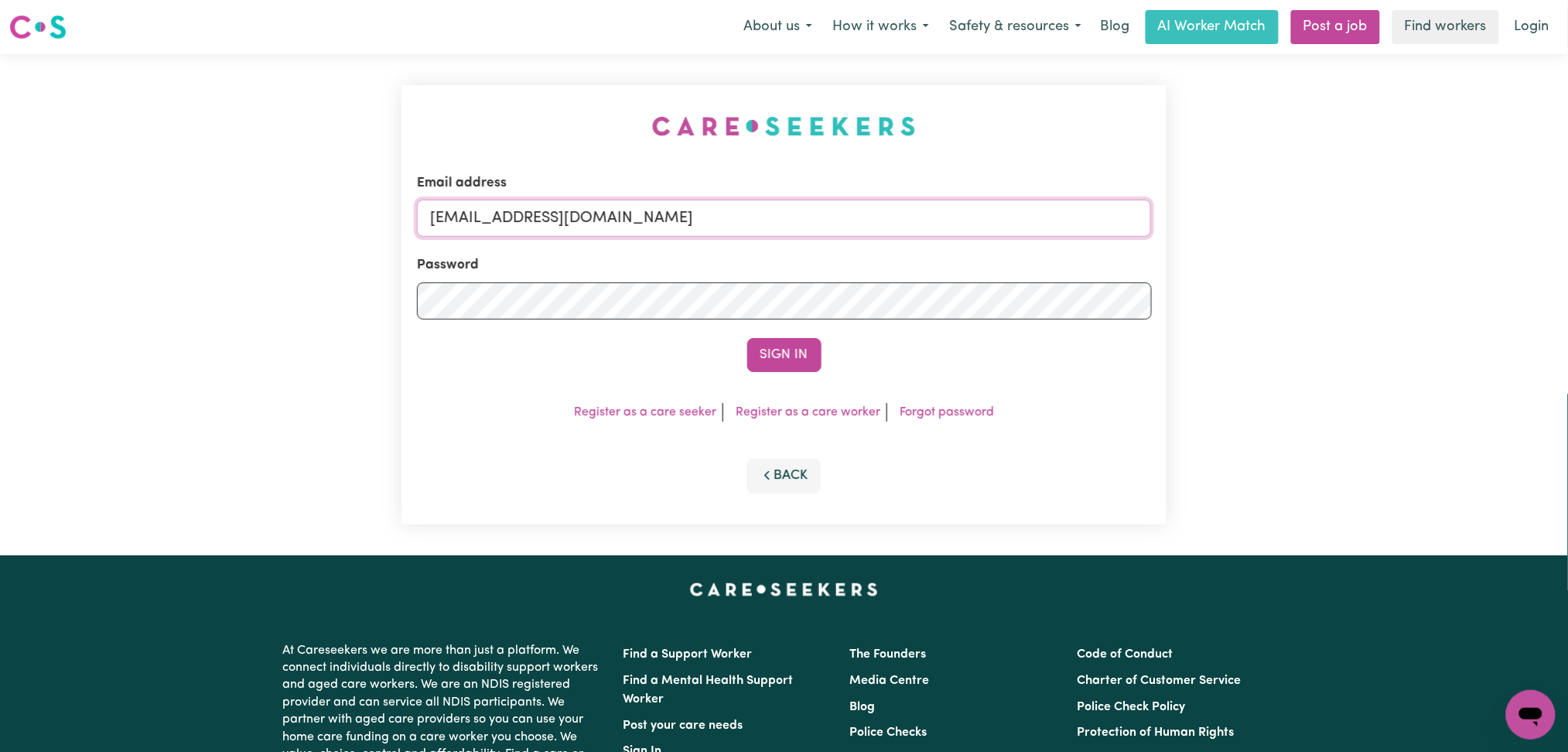
click at [611, 204] on input "[EMAIL_ADDRESS][DOMAIN_NAME]" at bounding box center [784, 218] width 735 height 37
drag, startPoint x: 509, startPoint y: 217, endPoint x: 907, endPoint y: 252, distance: 399.5
click at [907, 252] on form "Email address Superuser~[EMAIL_ADDRESS][DOMAIN_NAME] Password Sign In" at bounding box center [784, 272] width 735 height 199
type input "Superuser~[EMAIL_ADDRESS][DOMAIN_NAME]"
click at [798, 350] on button "Sign In" at bounding box center [784, 354] width 74 height 34
